Goal: Task Accomplishment & Management: Complete application form

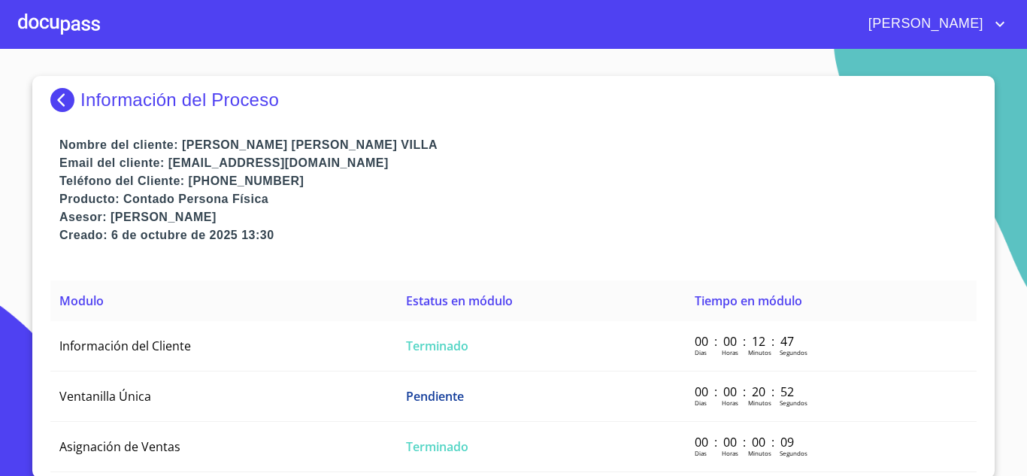
scroll to position [11, 0]
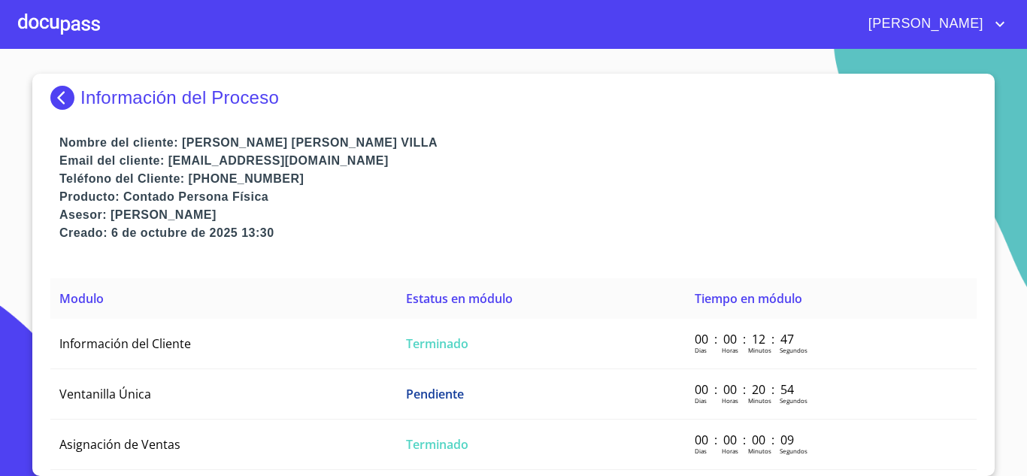
click at [62, 99] on img at bounding box center [65, 98] width 30 height 24
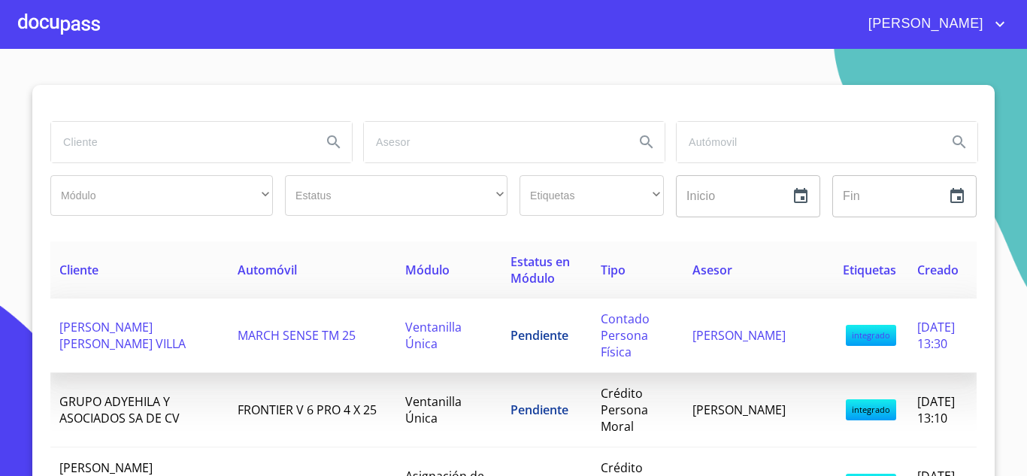
click at [420, 334] on span "Ventanilla Única" at bounding box center [433, 335] width 56 height 33
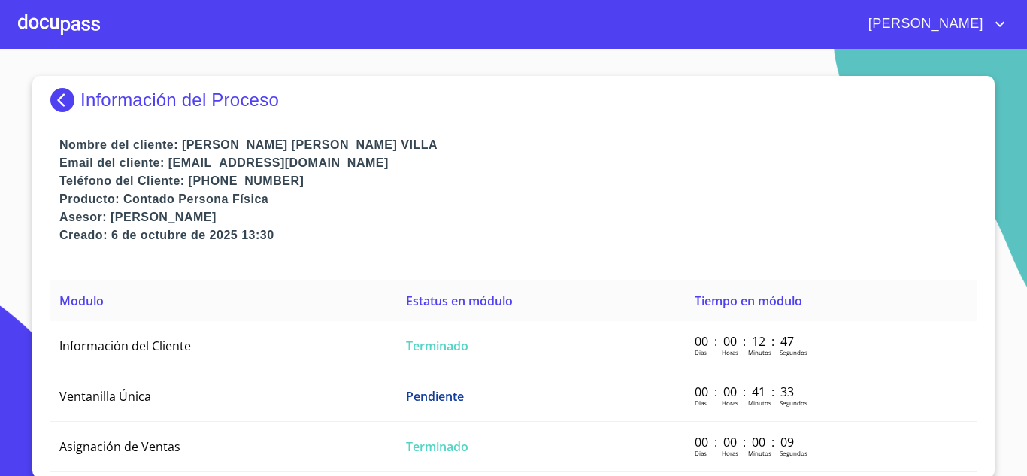
scroll to position [11, 0]
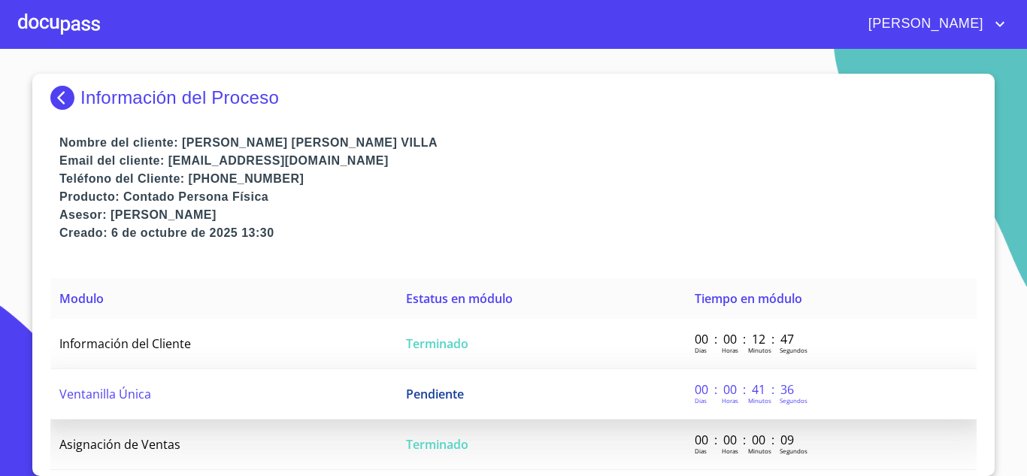
click at [440, 393] on span "Pendiente" at bounding box center [435, 394] width 58 height 17
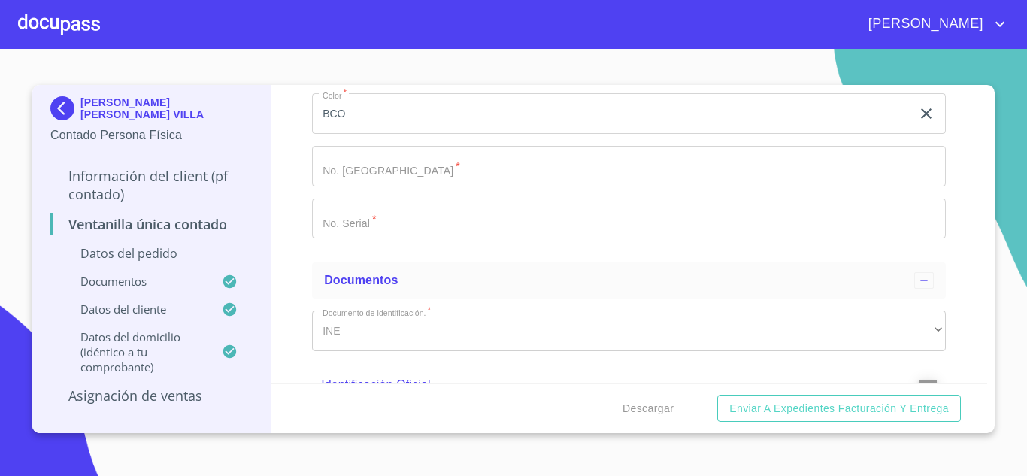
scroll to position [226, 0]
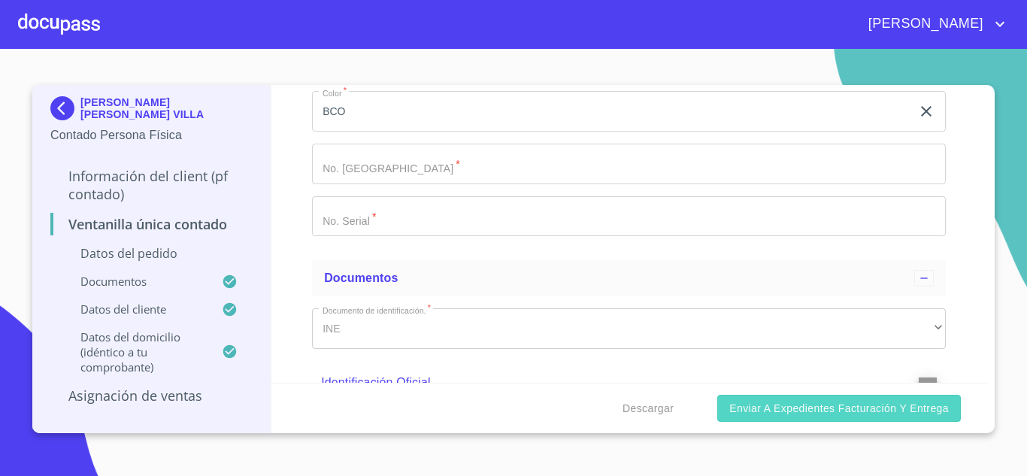
click at [806, 403] on span "Enviar a Expedientes Facturación y Entrega" at bounding box center [839, 408] width 220 height 19
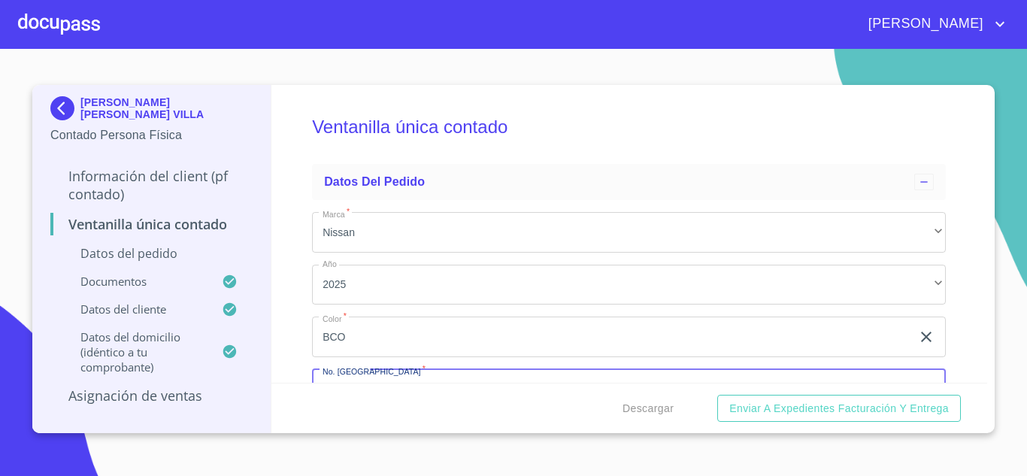
scroll to position [13, 0]
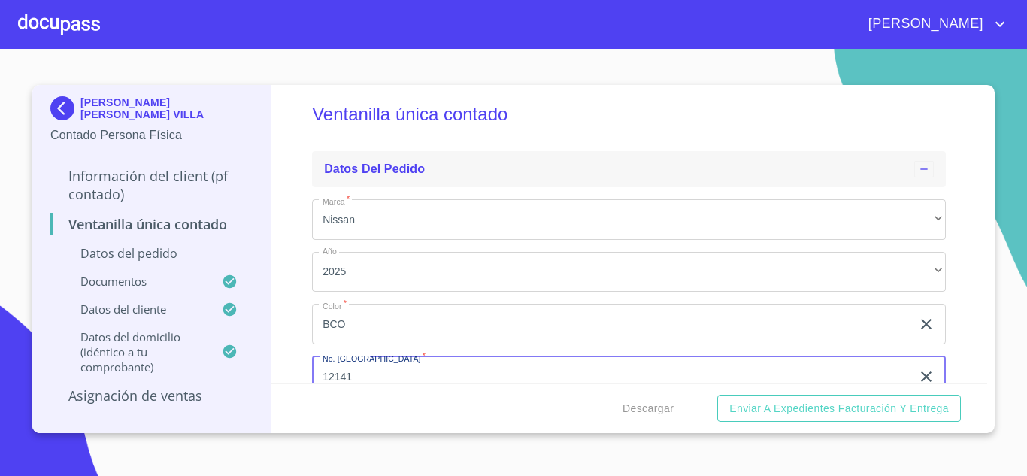
type input "12141"
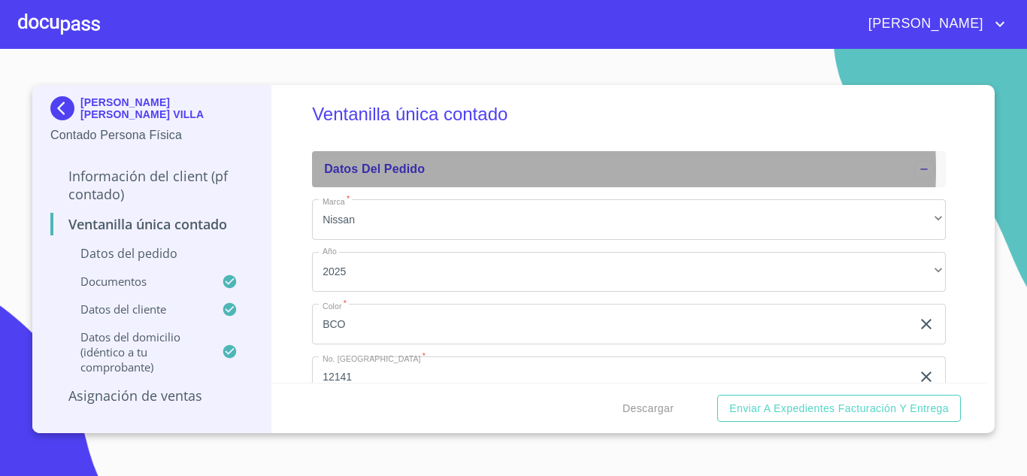
click at [557, 169] on div "Datos del pedido" at bounding box center [619, 169] width 590 height 18
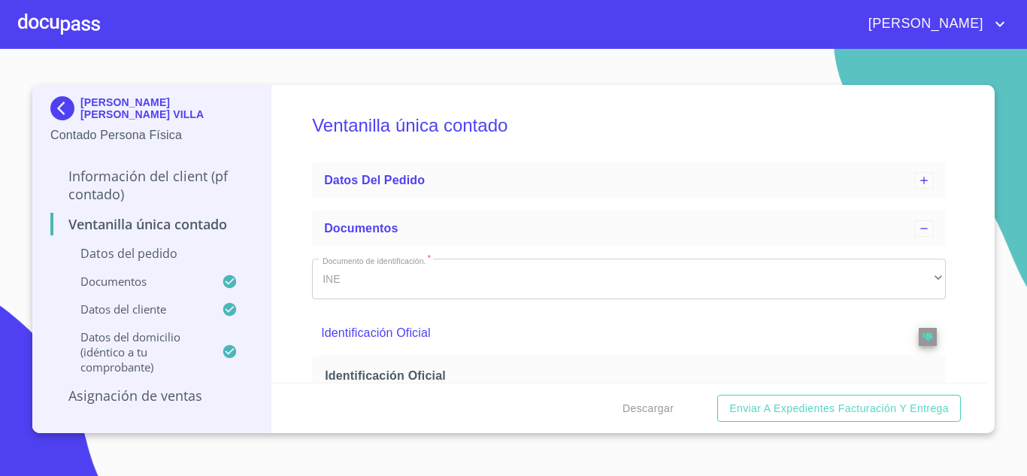
scroll to position [0, 0]
click at [71, 120] on img at bounding box center [65, 108] width 30 height 24
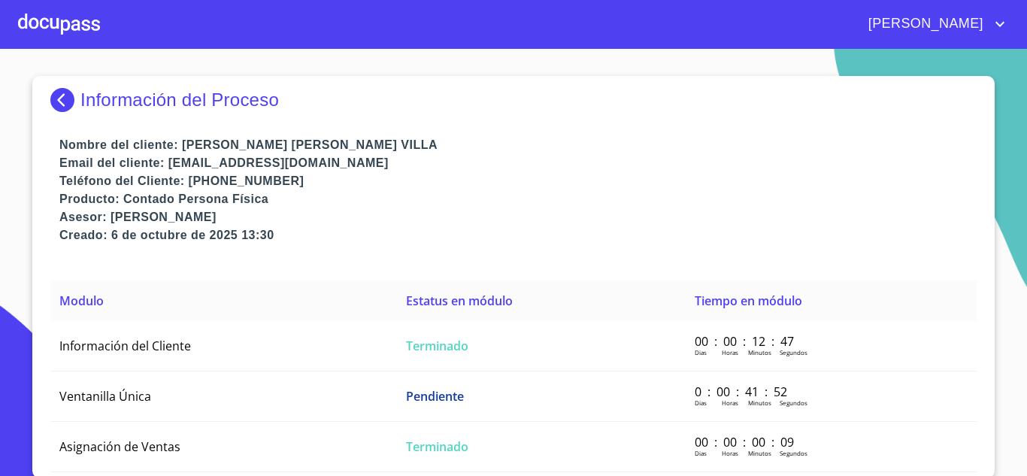
scroll to position [11, 0]
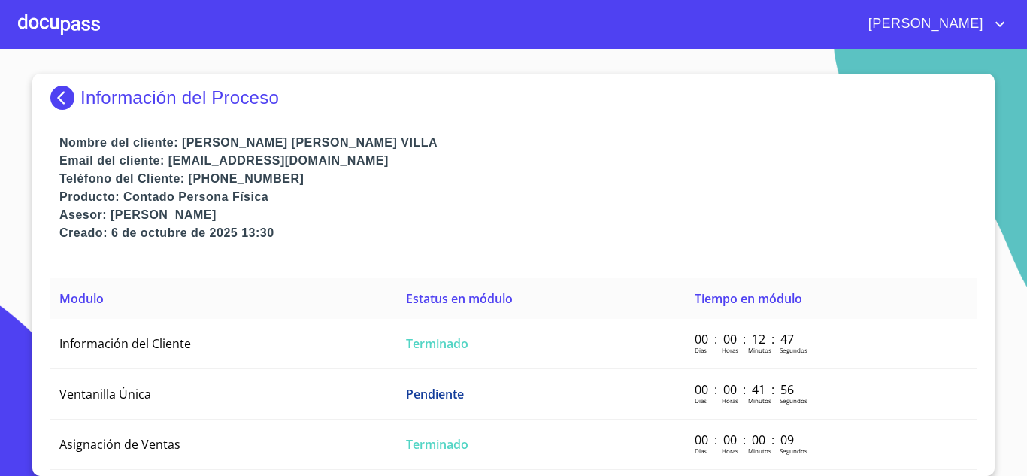
click at [86, 33] on div at bounding box center [59, 24] width 82 height 48
